Goal: Transaction & Acquisition: Subscribe to service/newsletter

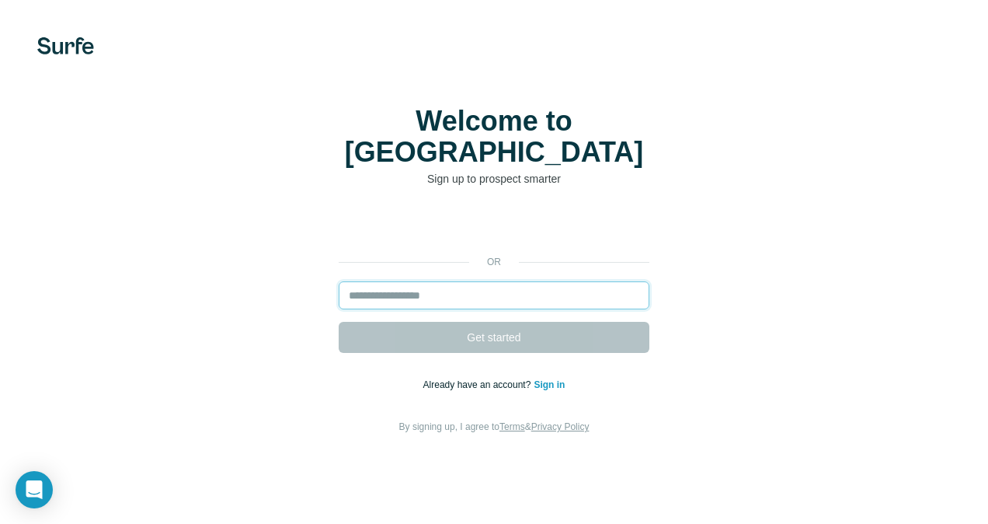
click at [465, 281] on input "email" at bounding box center [494, 295] width 311 height 28
type input "**********"
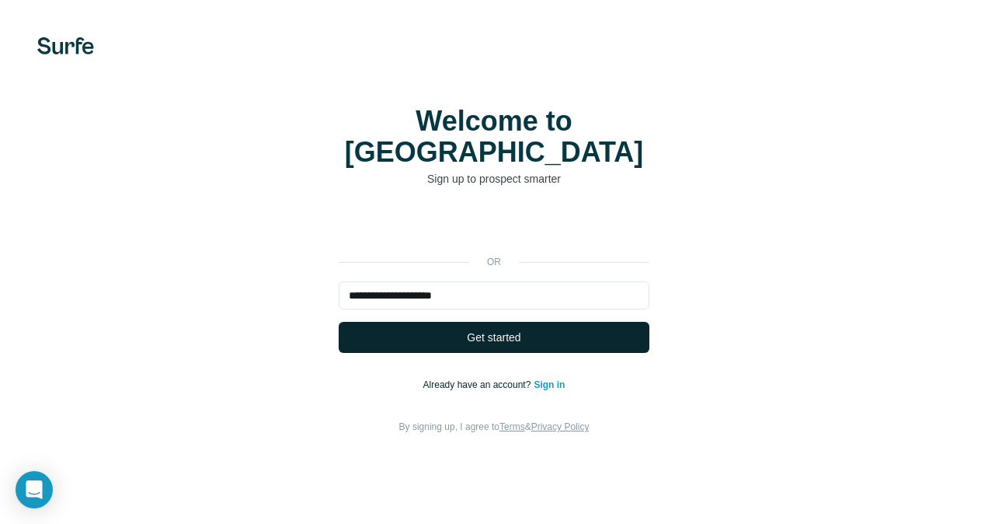
click at [538, 322] on button "Get started" at bounding box center [494, 337] width 311 height 31
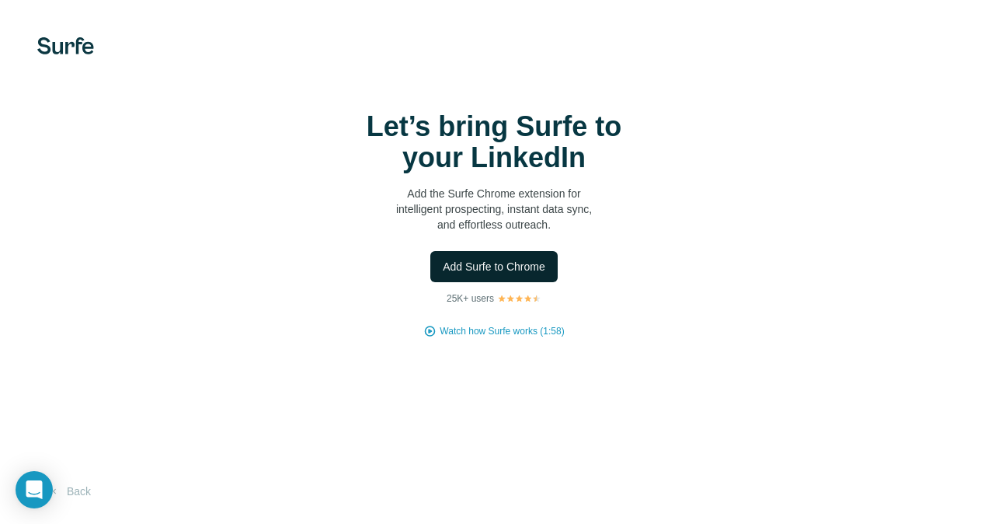
click at [531, 268] on span "Add Surfe to Chrome" at bounding box center [494, 267] width 103 height 16
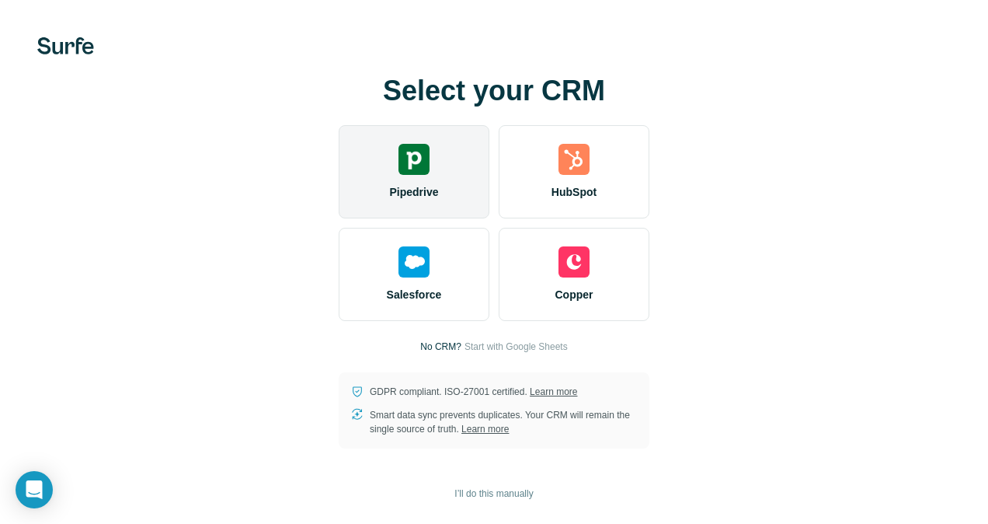
click at [416, 180] on div "Pipedrive" at bounding box center [414, 171] width 151 height 93
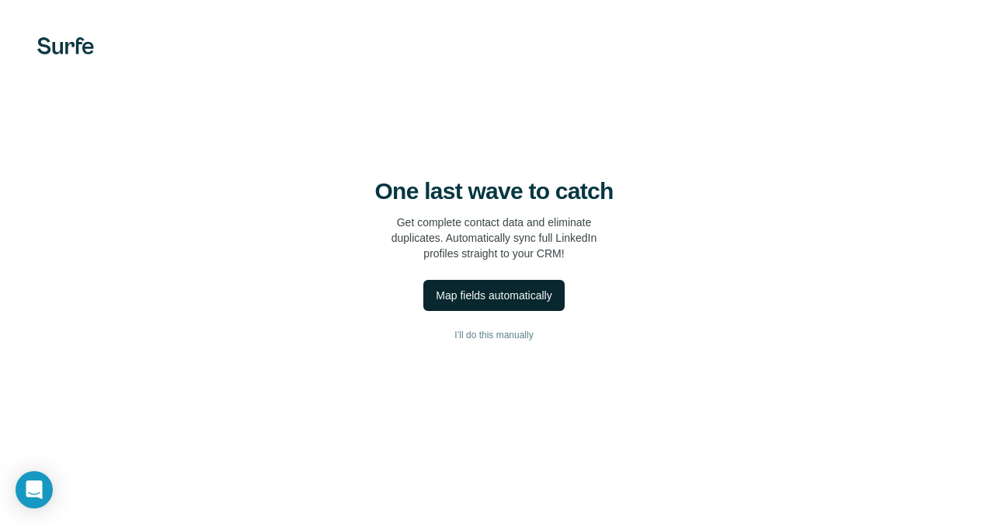
click at [544, 297] on div "Map fields automatically" at bounding box center [494, 295] width 116 height 16
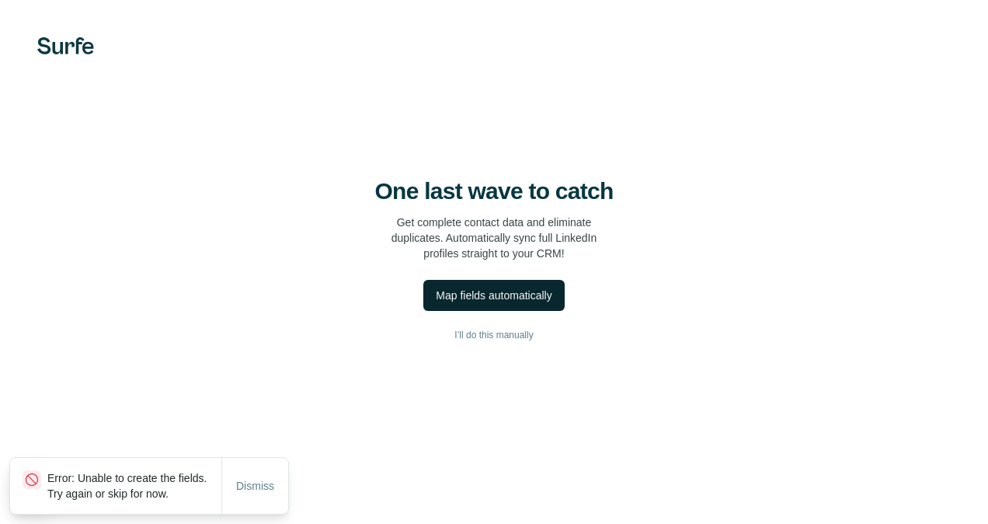
click at [469, 287] on div "Map fields automatically" at bounding box center [494, 295] width 116 height 16
click at [514, 334] on span "I’ll do this manually" at bounding box center [493, 335] width 78 height 14
